Goal: Understand process/instructions

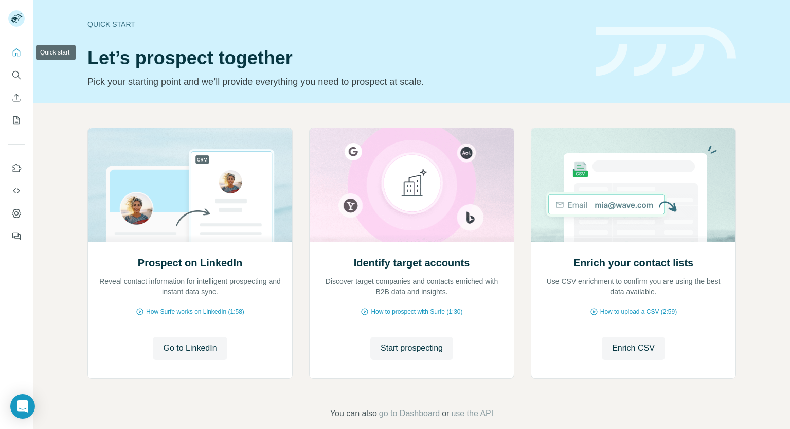
click at [17, 53] on icon "Quick start" at bounding box center [16, 52] width 10 height 10
click at [16, 51] on icon "Quick start" at bounding box center [16, 52] width 10 height 10
click at [16, 55] on icon "Quick start" at bounding box center [16, 52] width 10 height 10
click at [18, 55] on icon "Quick start" at bounding box center [16, 52] width 10 height 10
